Goal: Task Accomplishment & Management: Use online tool/utility

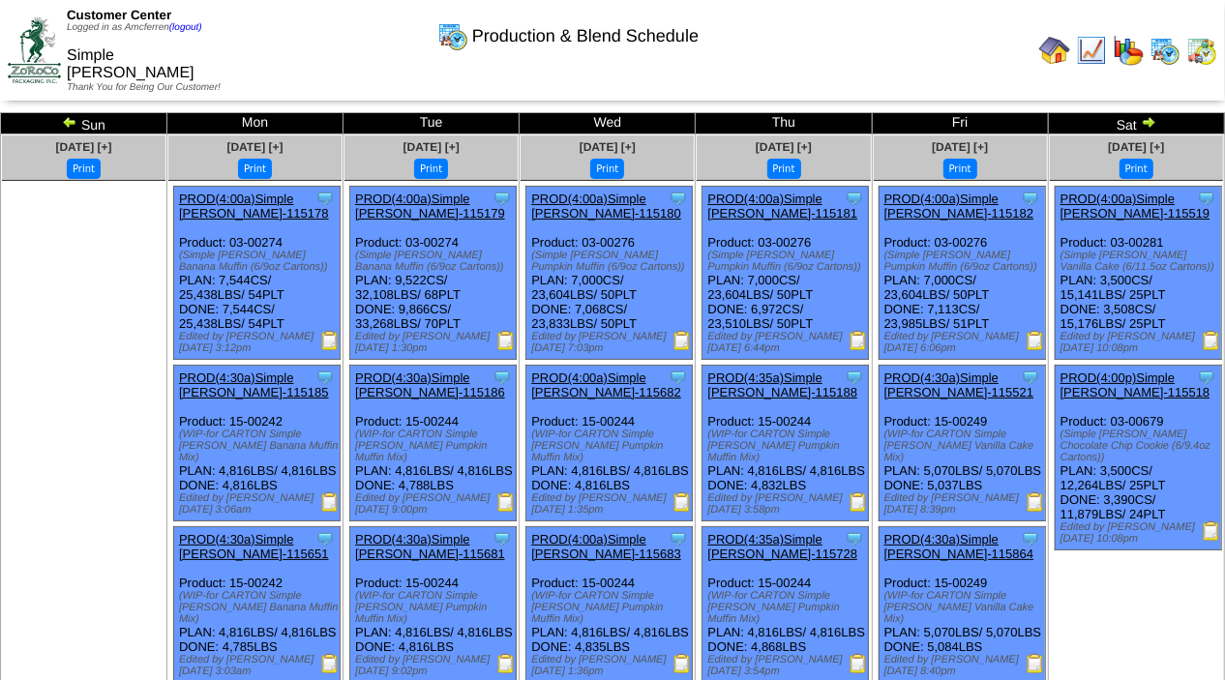
click at [1150, 116] on img at bounding box center [1148, 121] width 15 height 15
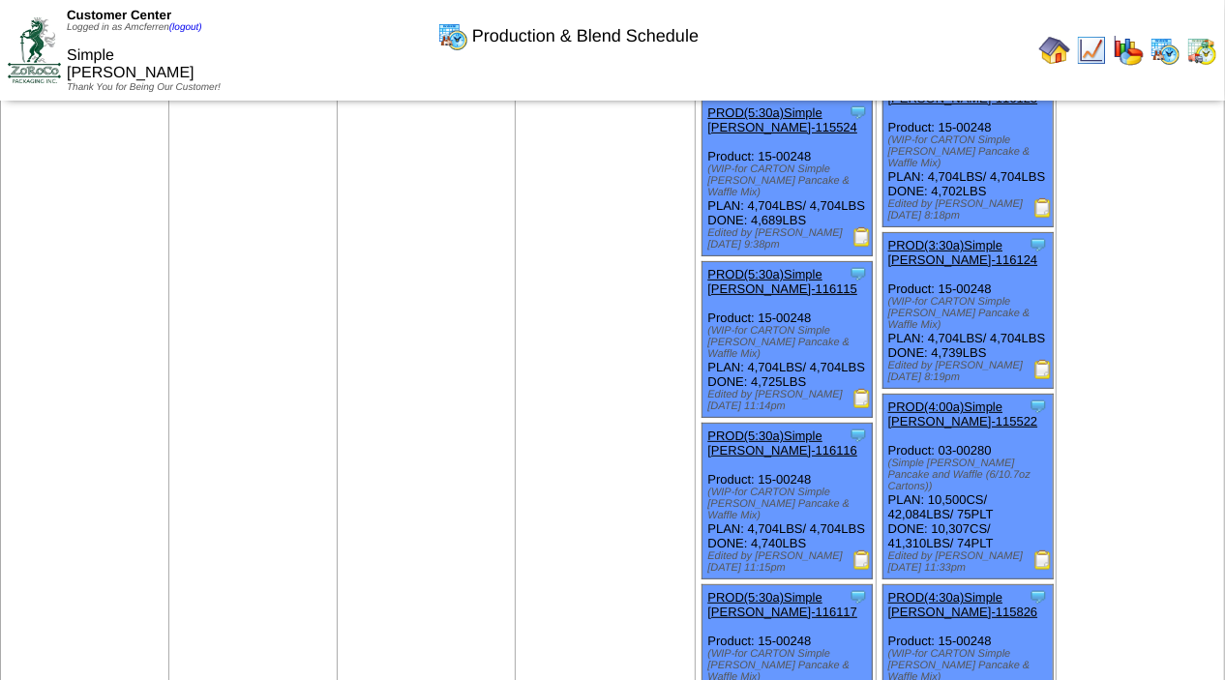
scroll to position [314, 0]
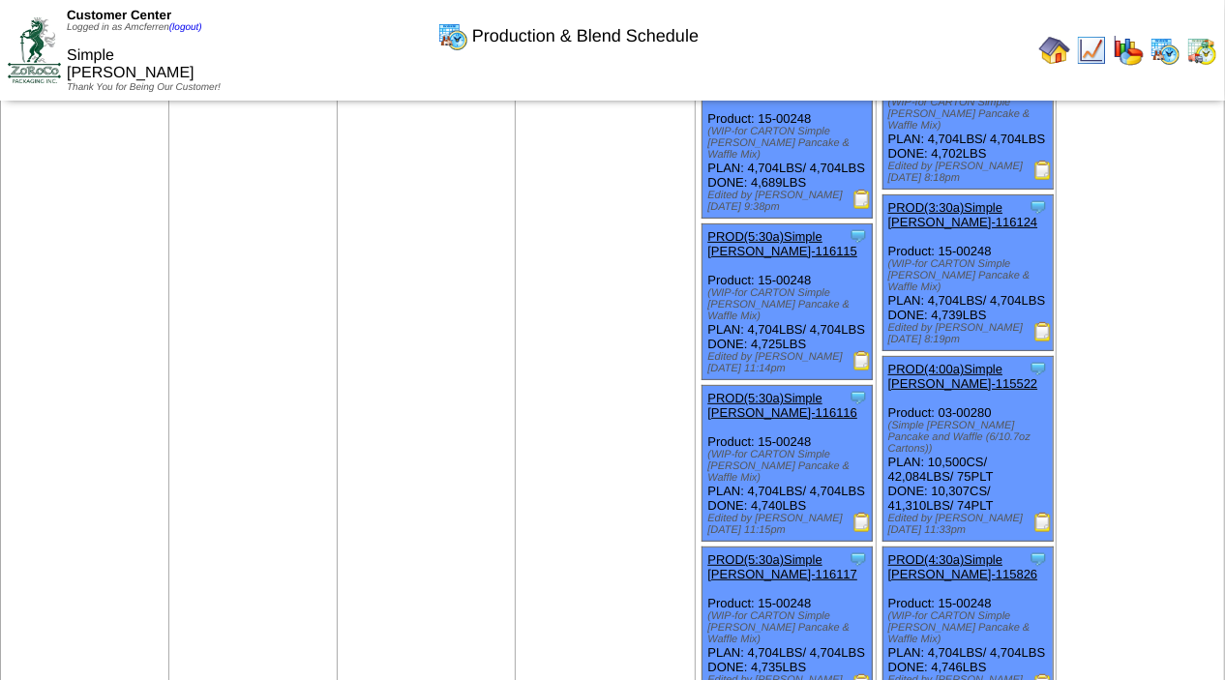
click at [1034, 529] on img at bounding box center [1042, 522] width 19 height 19
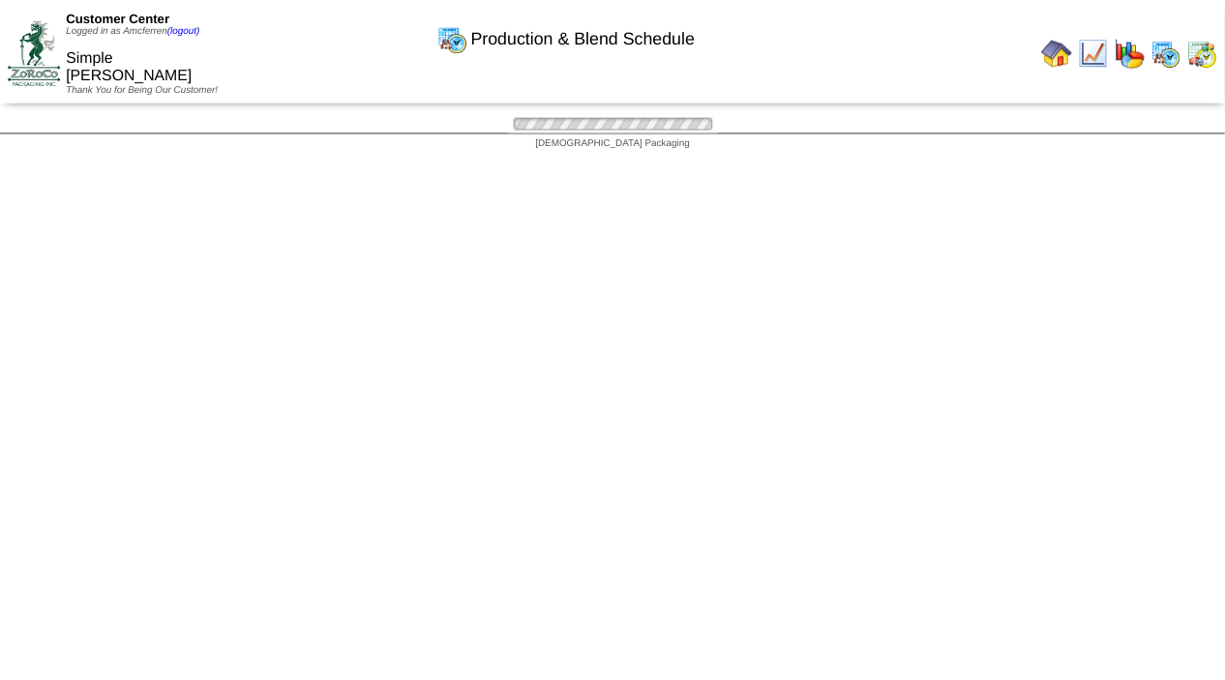
scroll to position [314, 0]
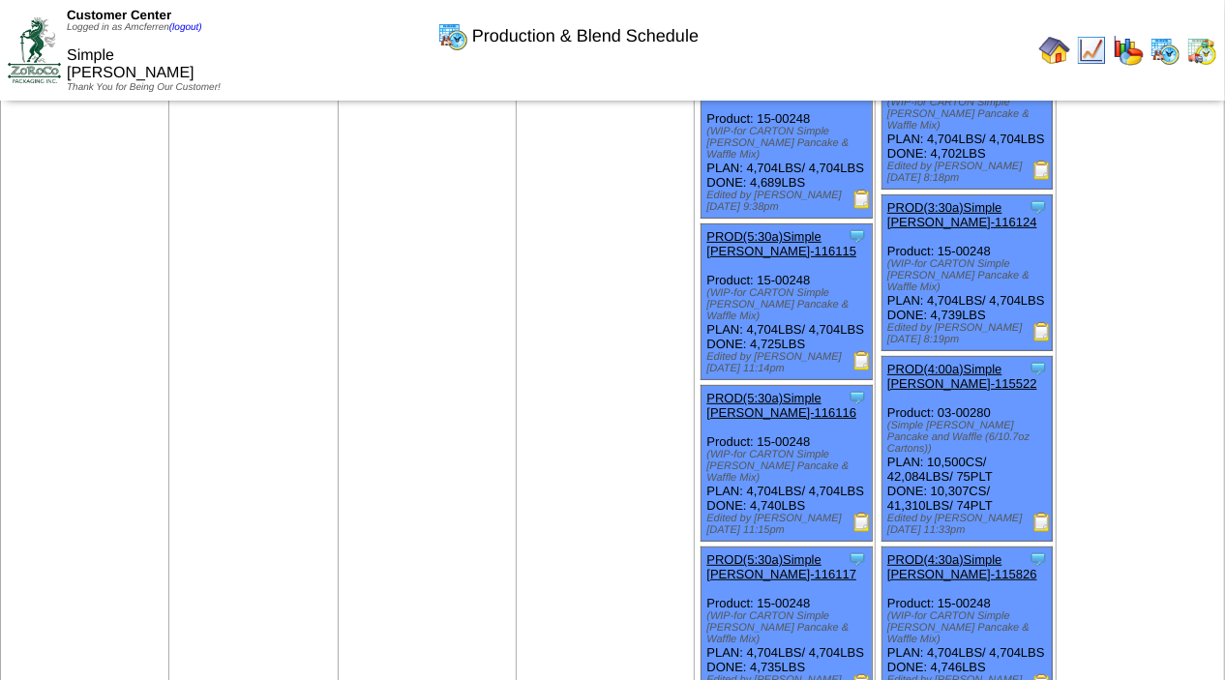
click at [1034, 342] on img at bounding box center [1041, 331] width 19 height 19
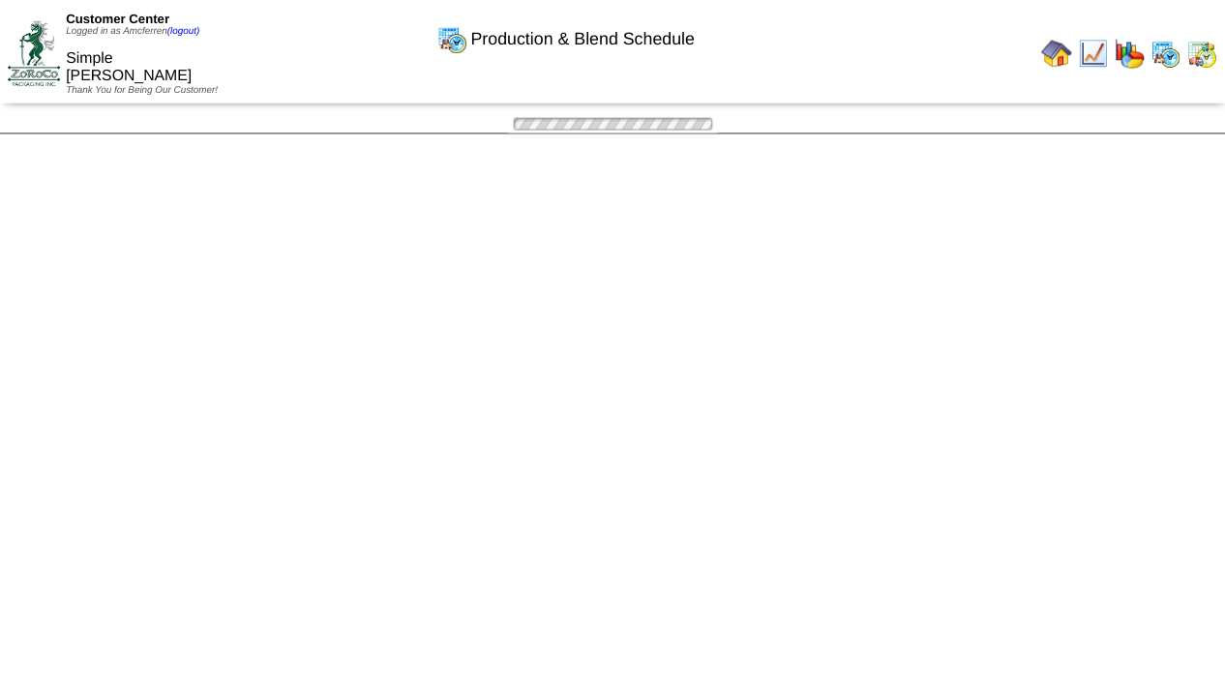
scroll to position [218, 0]
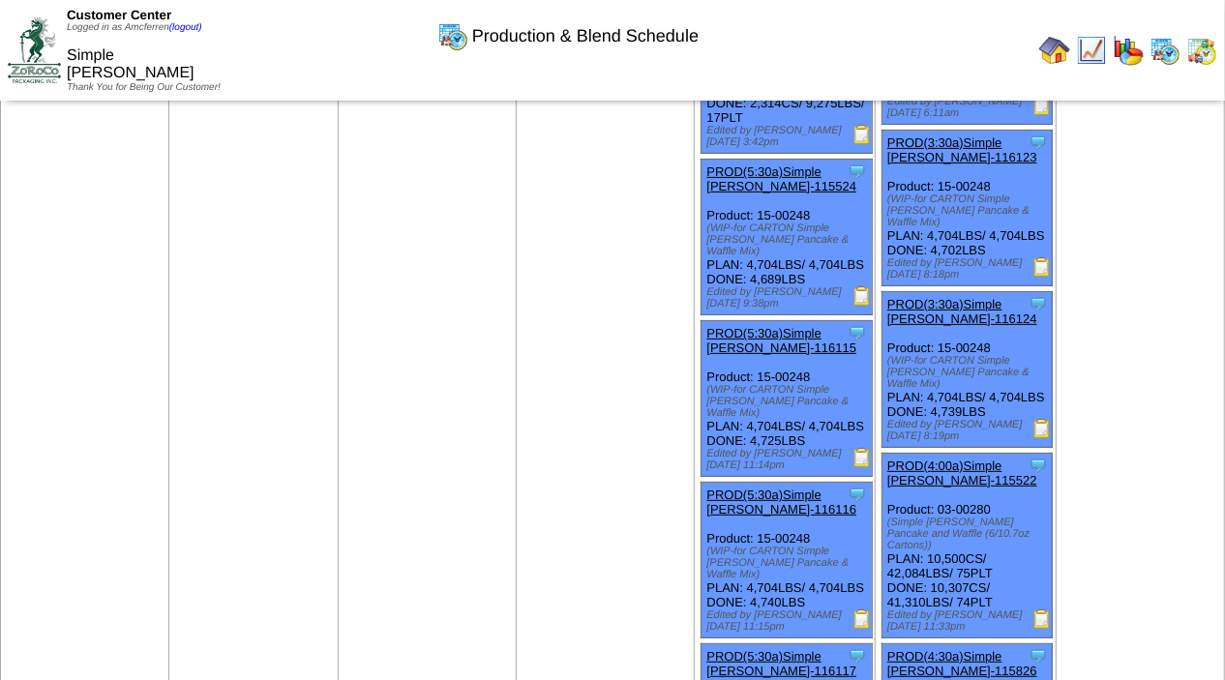
click at [1041, 271] on img at bounding box center [1041, 266] width 19 height 19
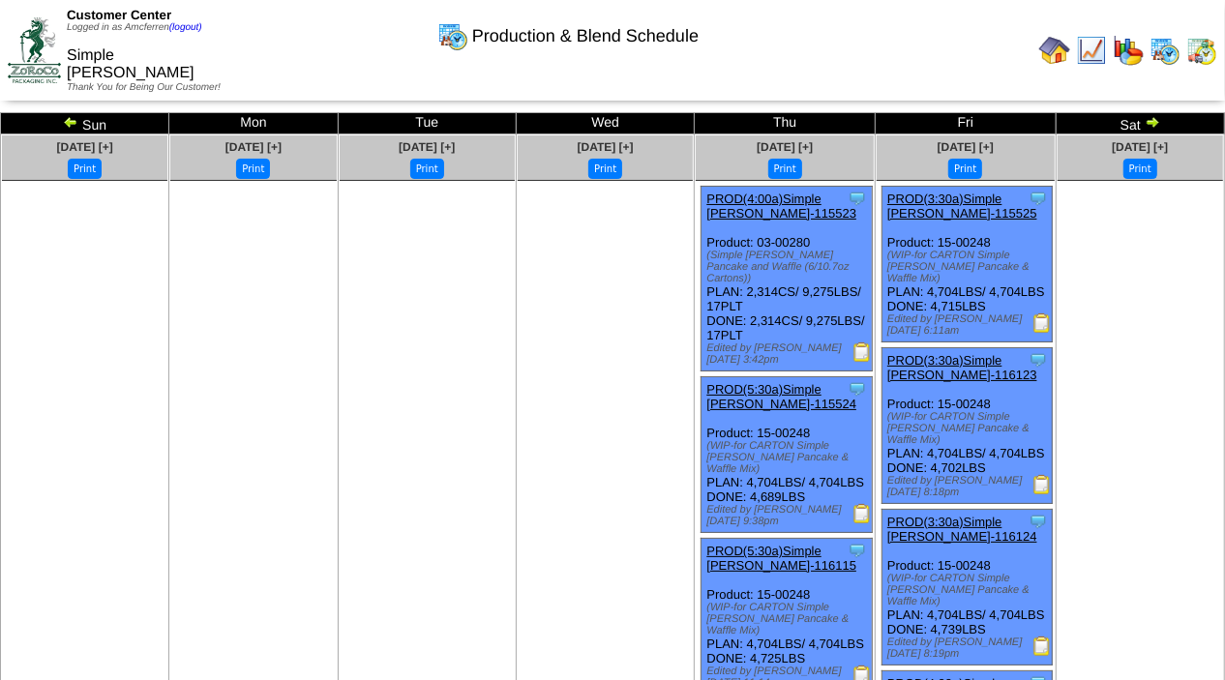
click at [1034, 331] on img at bounding box center [1041, 322] width 19 height 19
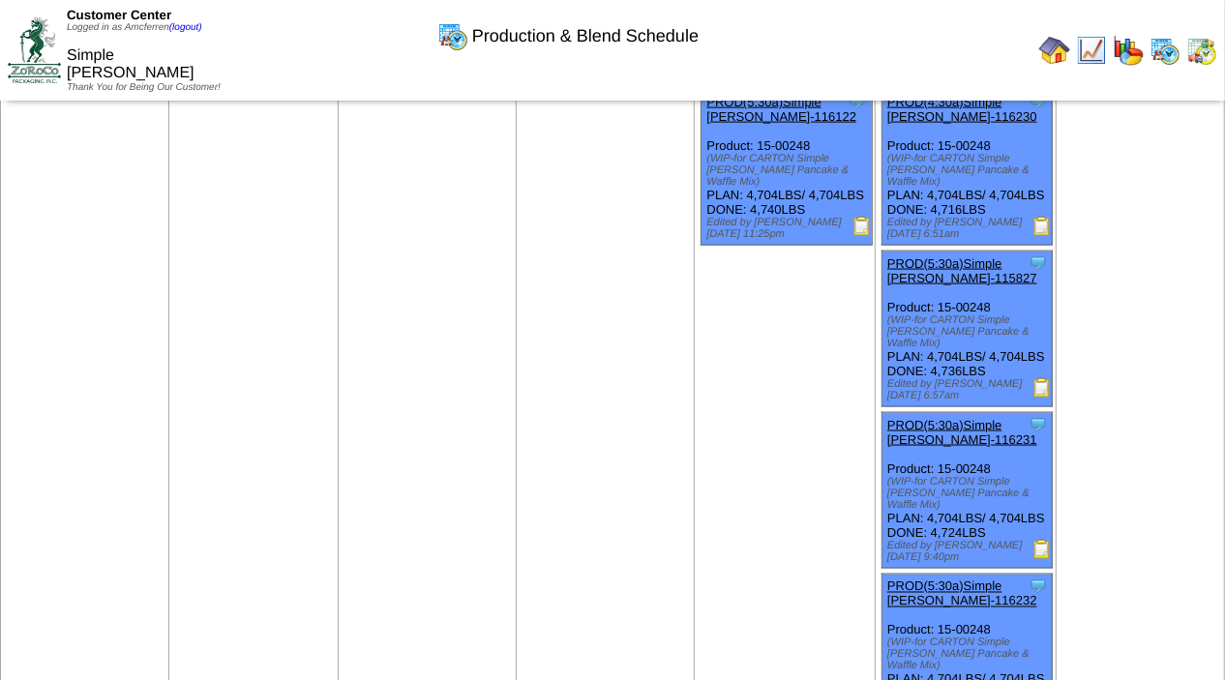
scroll to position [1585, 0]
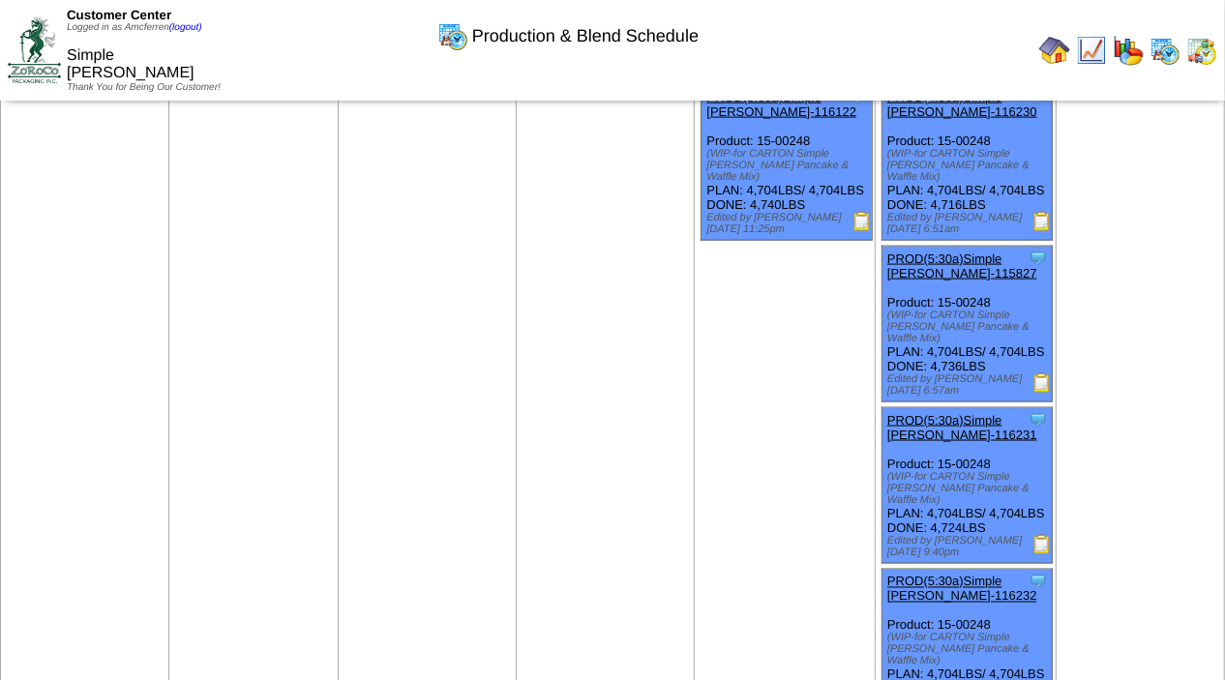
click at [860, 231] on img at bounding box center [861, 221] width 19 height 19
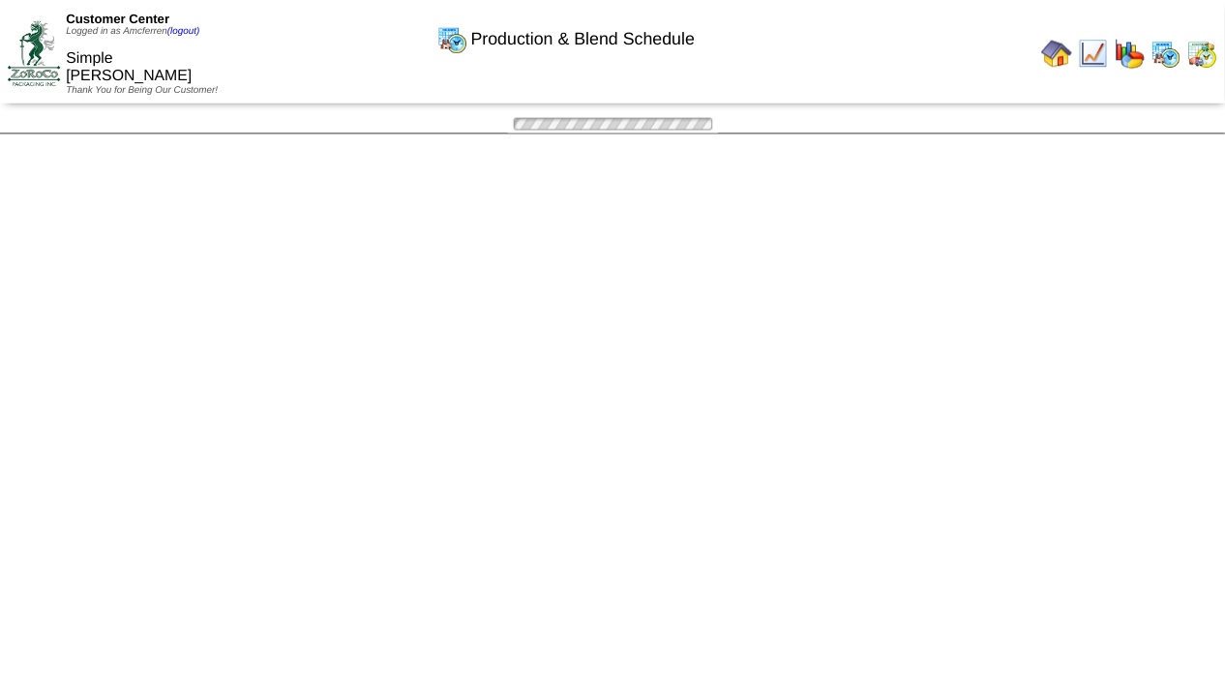
scroll to position [1585, 0]
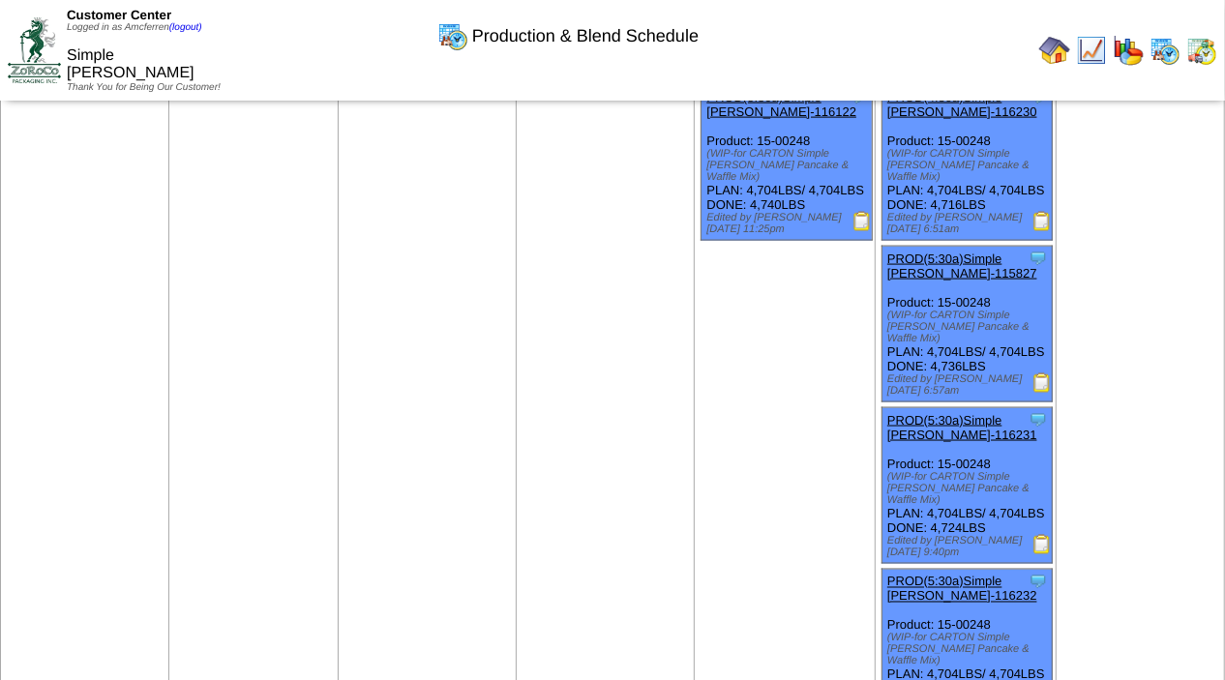
click at [864, 70] on img at bounding box center [861, 59] width 19 height 19
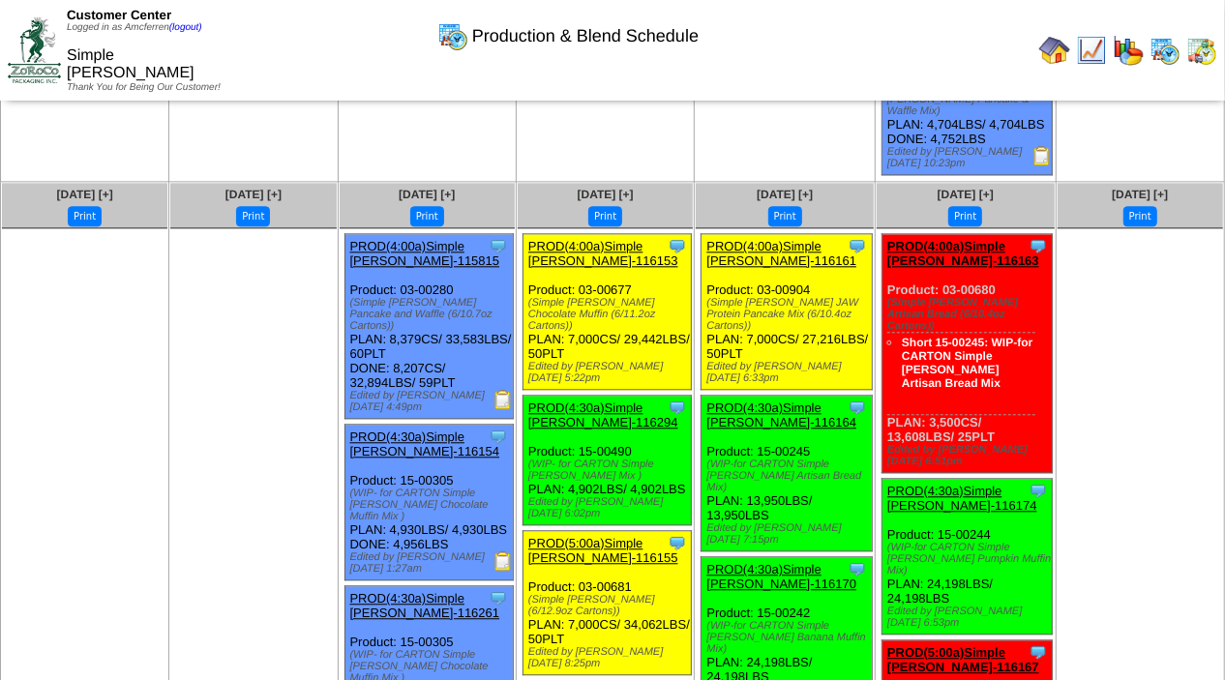
scroll to position [2638, 0]
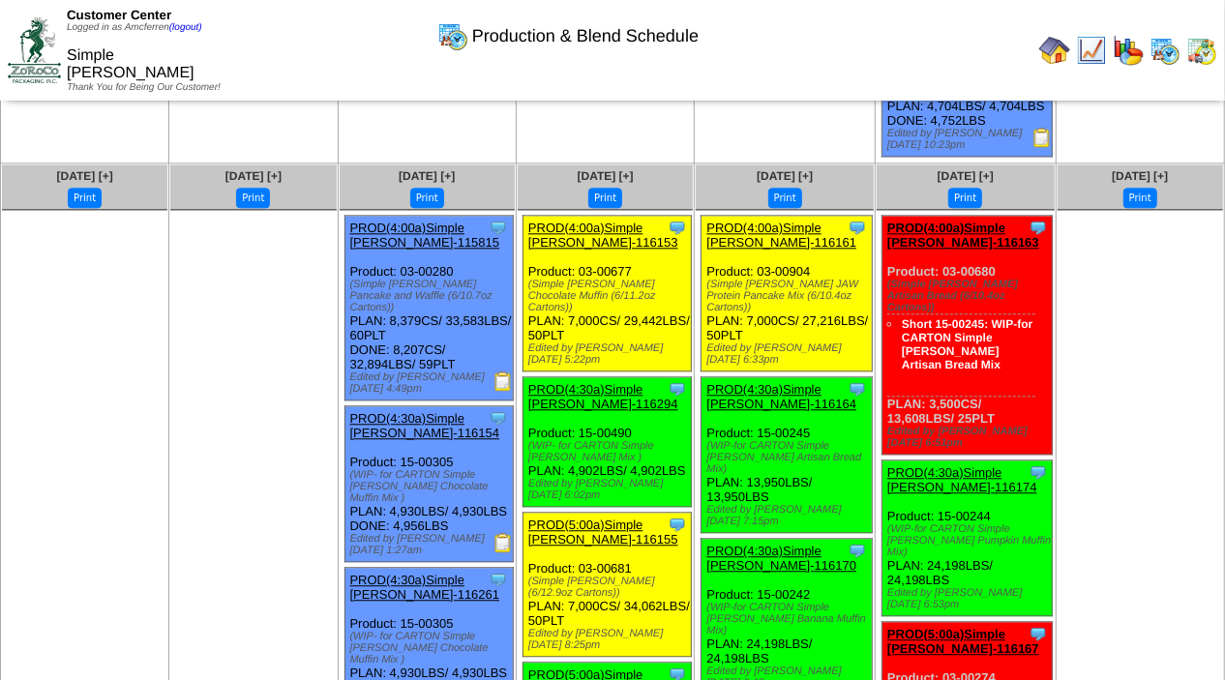
click at [1039, 147] on img at bounding box center [1041, 137] width 19 height 19
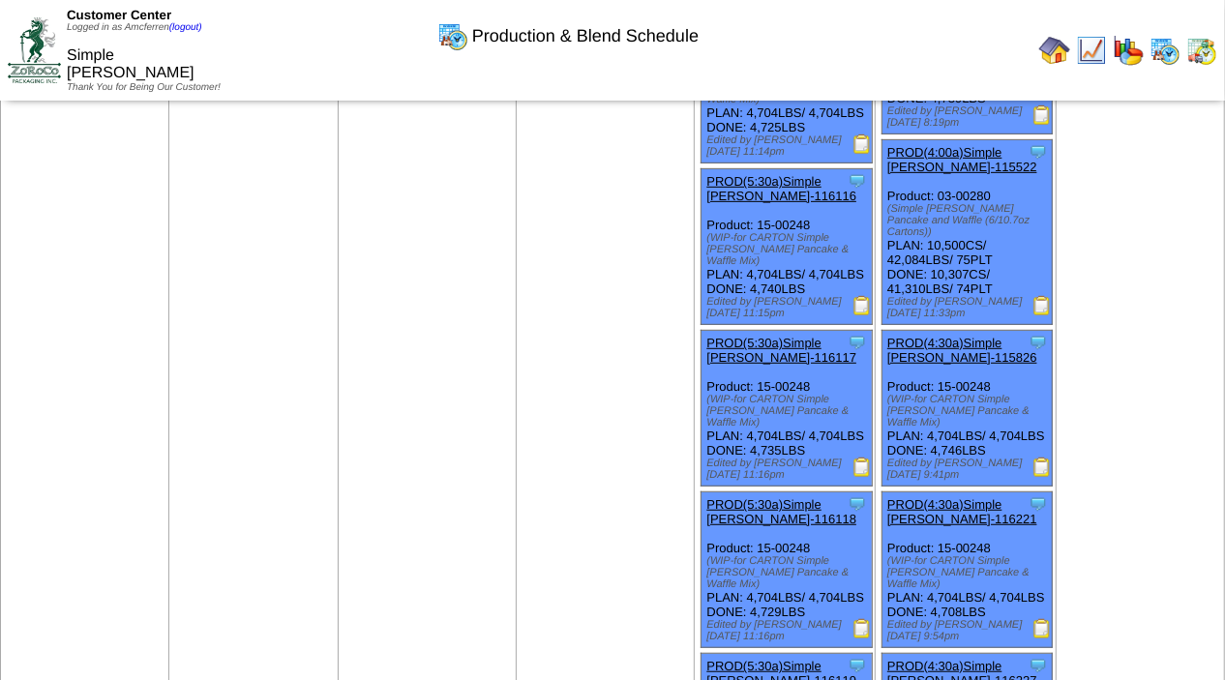
scroll to position [526, 0]
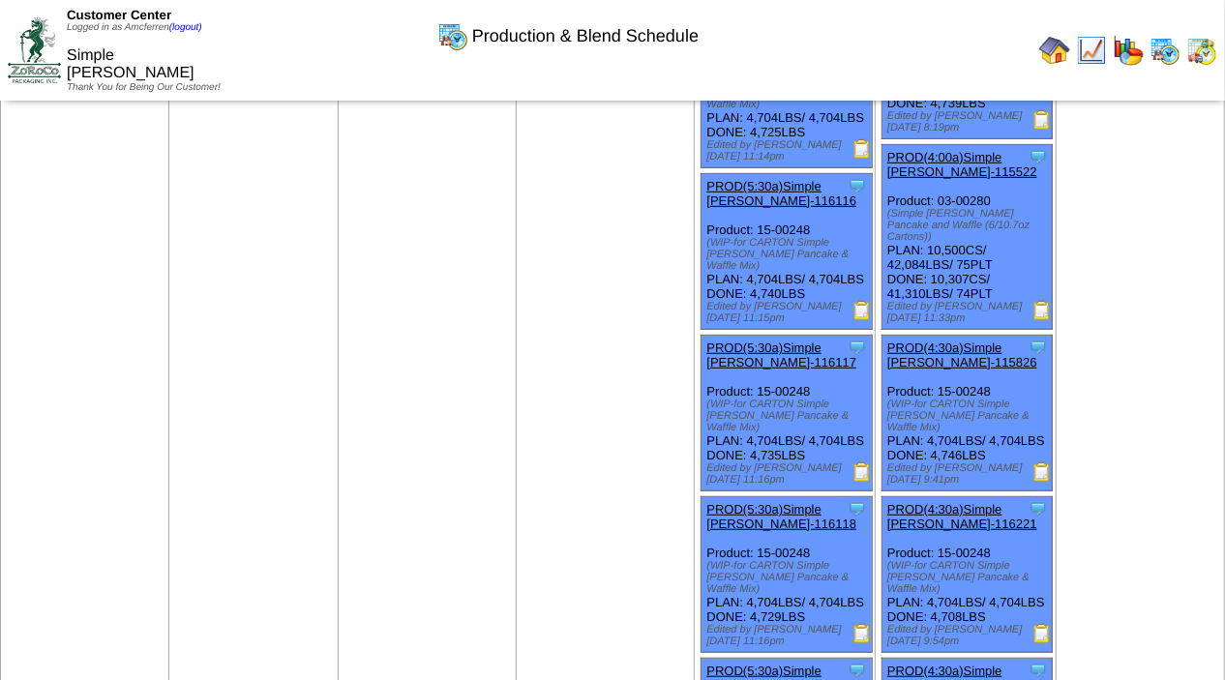
click at [1038, 320] on img at bounding box center [1041, 310] width 19 height 19
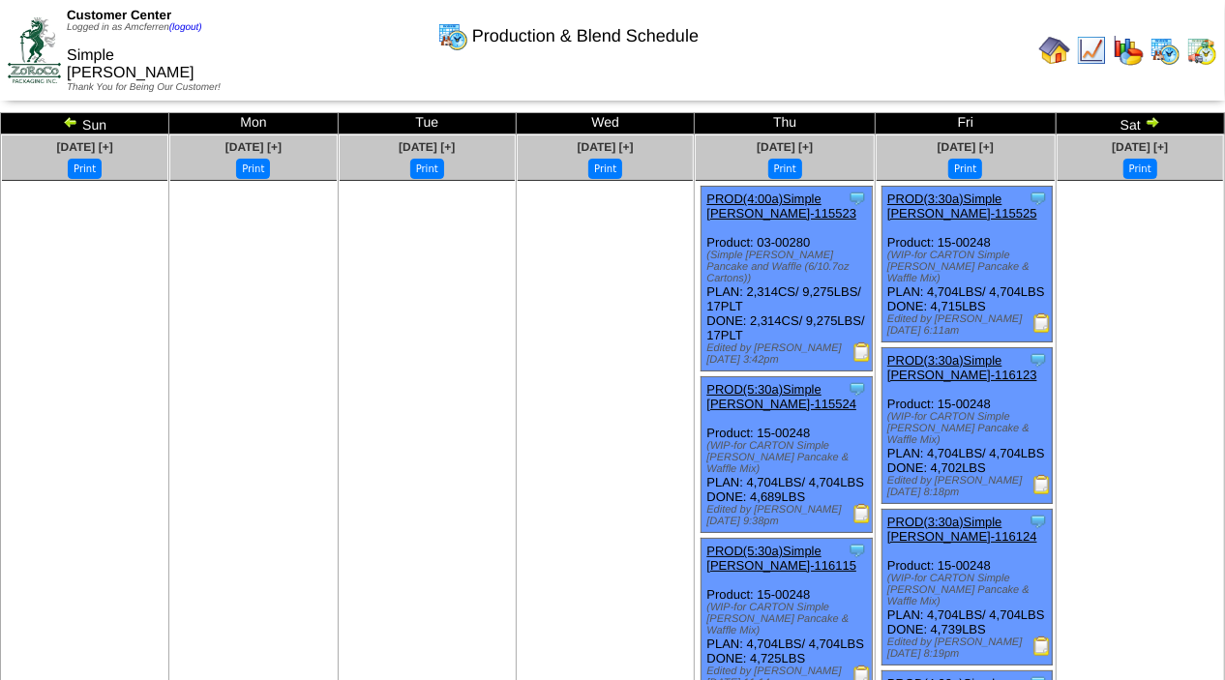
click at [860, 342] on img at bounding box center [861, 351] width 19 height 19
click at [856, 508] on img at bounding box center [861, 513] width 19 height 19
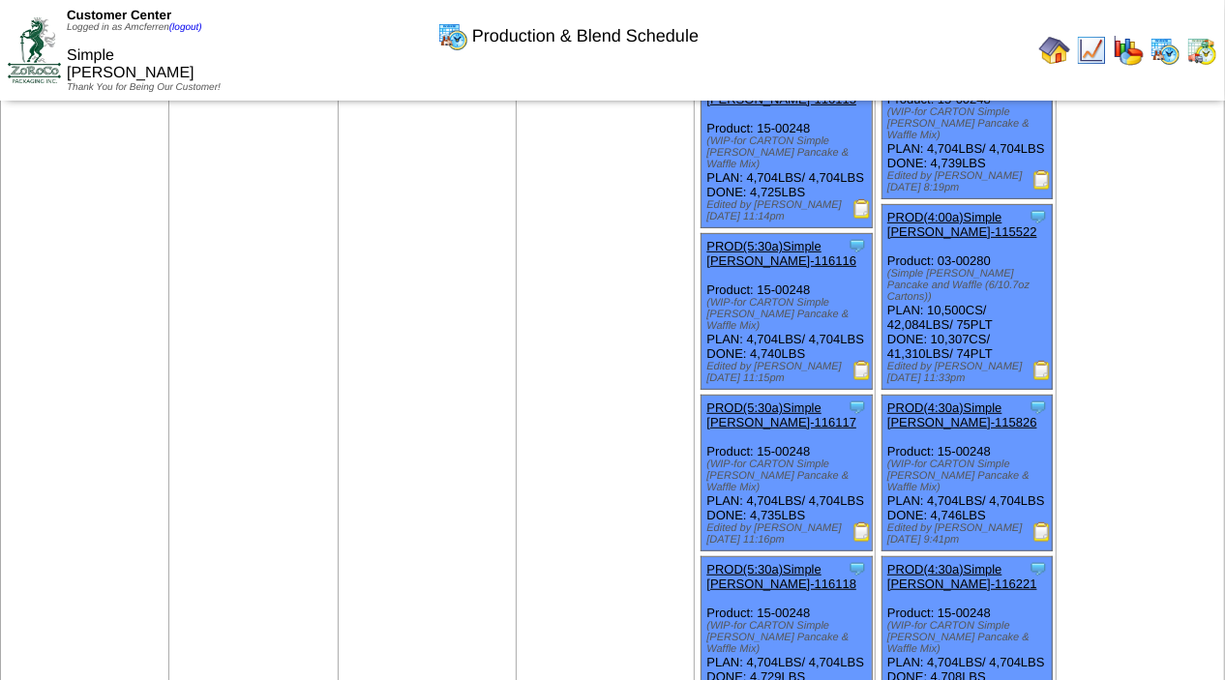
scroll to position [476, 0]
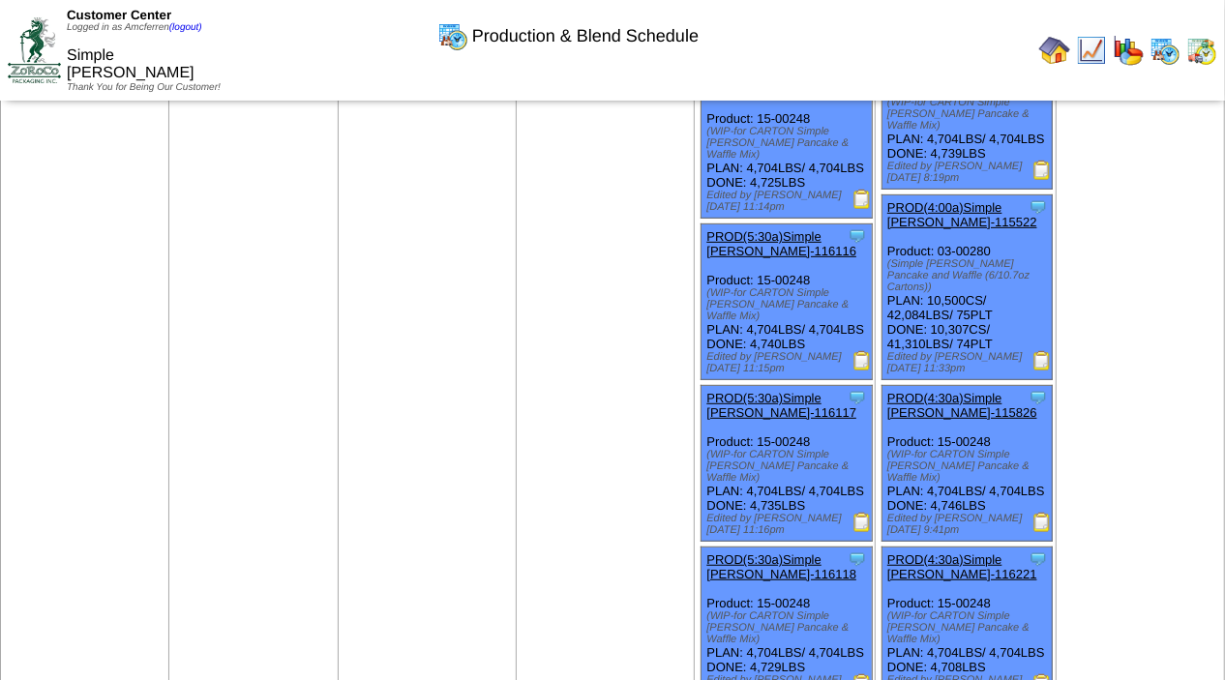
click at [863, 371] on img at bounding box center [861, 360] width 19 height 19
